Goal: Information Seeking & Learning: Learn about a topic

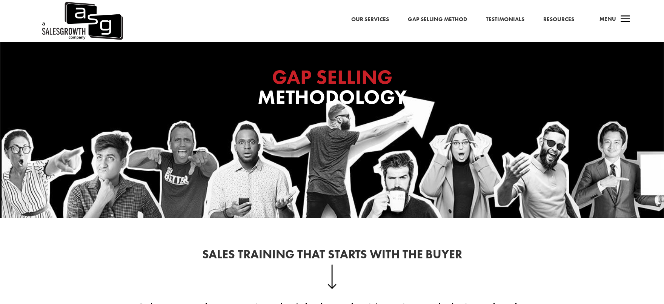
click at [622, 17] on span "a" at bounding box center [625, 19] width 15 height 15
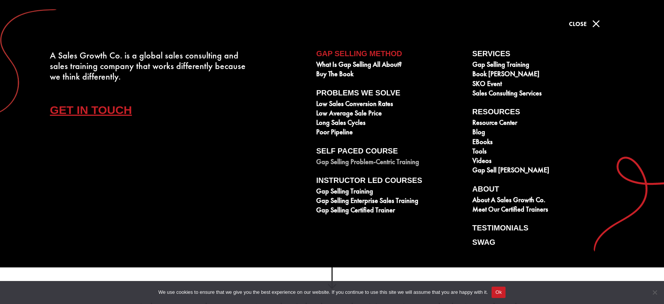
click at [347, 158] on link "Gap Selling Problem-Centric Training" at bounding box center [390, 162] width 148 height 9
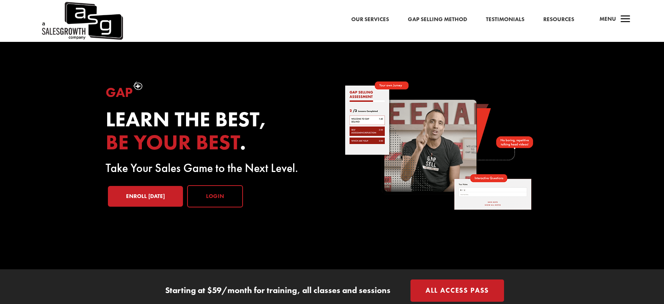
click at [193, 185] on link "Login" at bounding box center [215, 196] width 56 height 23
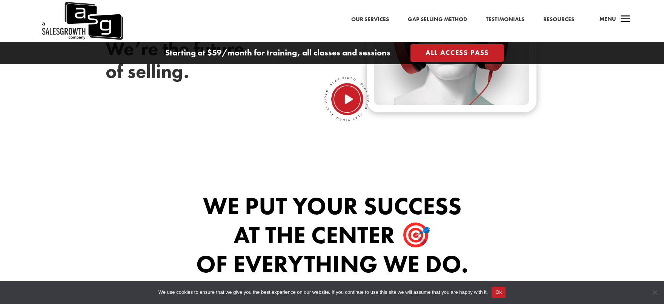
scroll to position [264, 0]
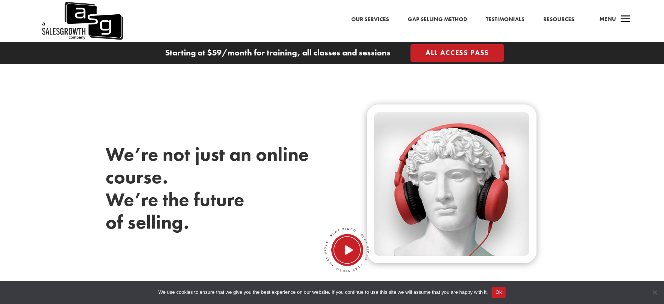
click at [626, 21] on span "a" at bounding box center [625, 19] width 15 height 15
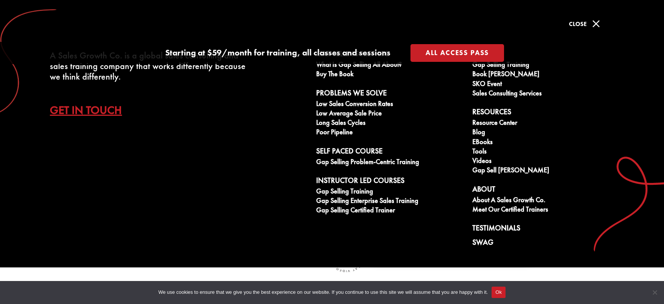
click at [592, 24] on span "M" at bounding box center [596, 23] width 15 height 15
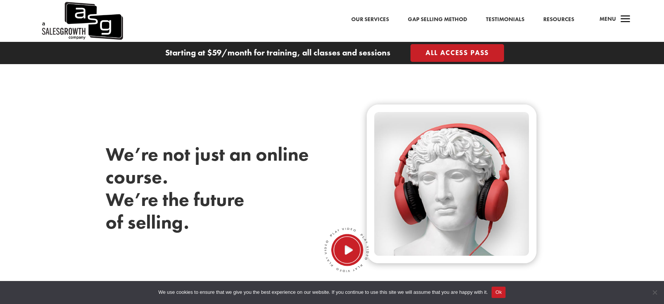
click at [622, 18] on span "a" at bounding box center [625, 19] width 15 height 15
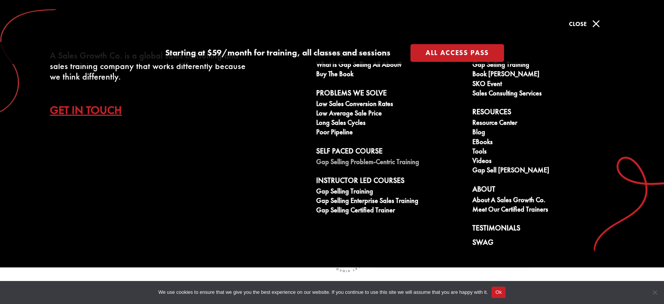
click at [361, 158] on link "Gap Selling Problem-Centric Training" at bounding box center [390, 162] width 148 height 9
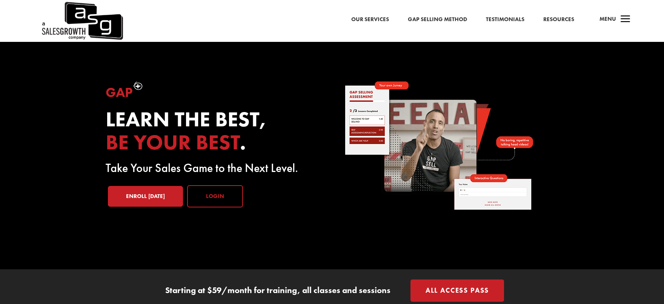
click at [195, 185] on link "Login" at bounding box center [215, 196] width 56 height 23
